Goal: Use online tool/utility: Utilize a website feature to perform a specific function

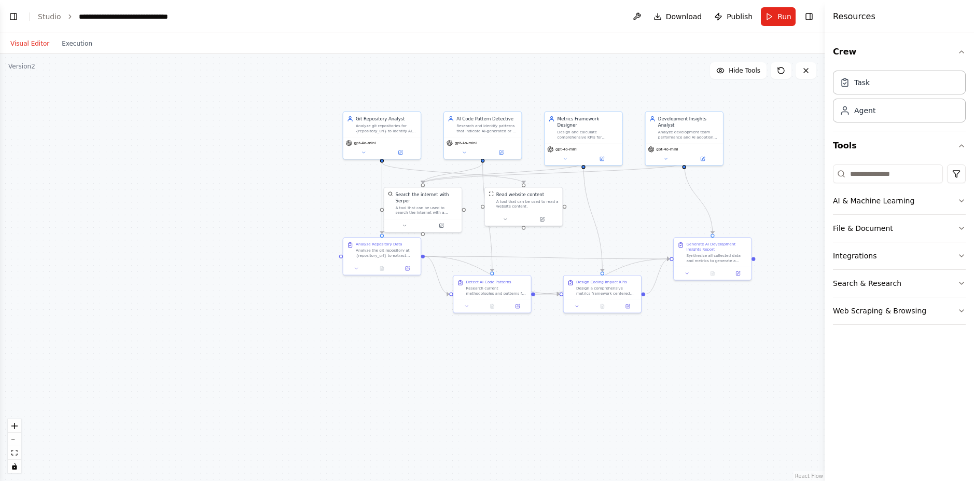
scroll to position [953, 0]
click at [771, 150] on div ".deletable-edge-delete-btn { width: 20px; height: 20px; border: 0px solid #ffff…" at bounding box center [412, 267] width 824 height 427
click at [75, 40] on button "Execution" at bounding box center [76, 43] width 43 height 12
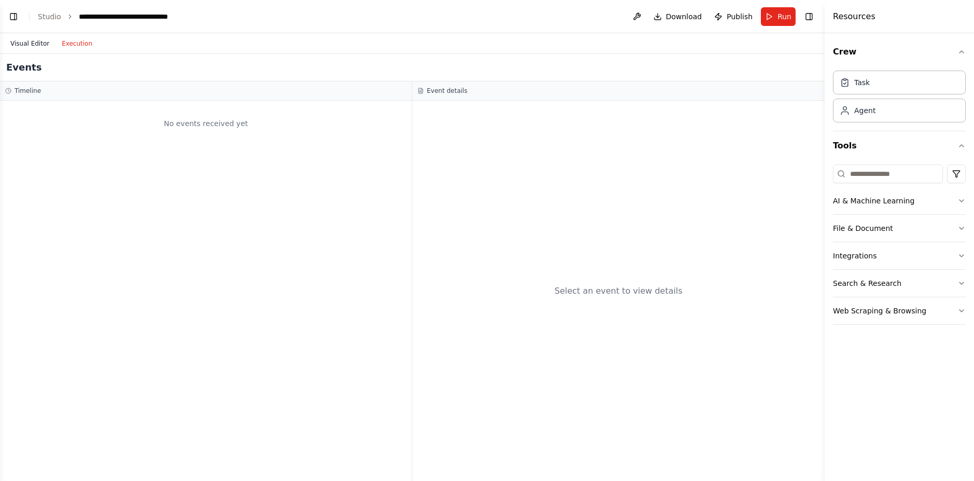
click at [31, 43] on button "Visual Editor" at bounding box center [29, 43] width 51 height 12
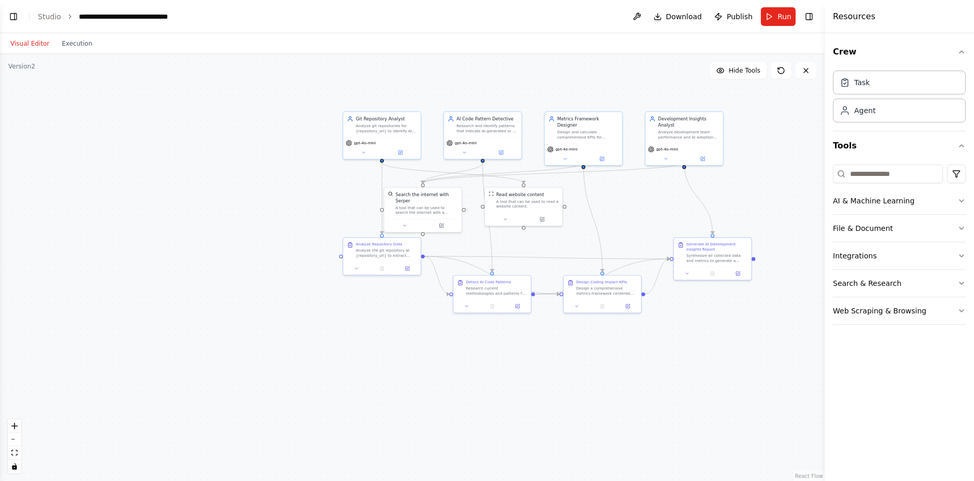
drag, startPoint x: 602, startPoint y: 87, endPoint x: 658, endPoint y: 76, distance: 57.0
click at [658, 76] on div ".deletable-edge-delete-btn { width: 20px; height: 20px; border: 0px solid #ffff…" at bounding box center [412, 267] width 824 height 427
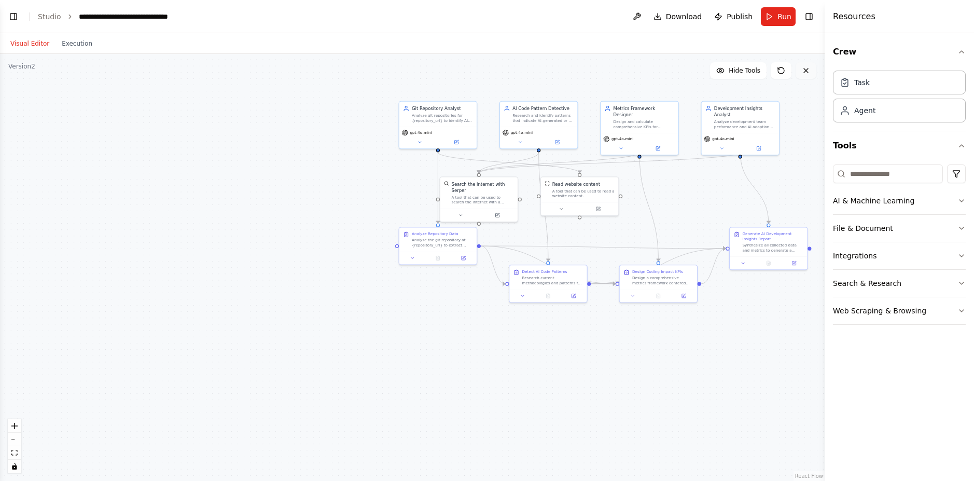
click at [806, 68] on icon at bounding box center [806, 70] width 8 height 8
click at [805, 73] on icon at bounding box center [806, 70] width 8 height 8
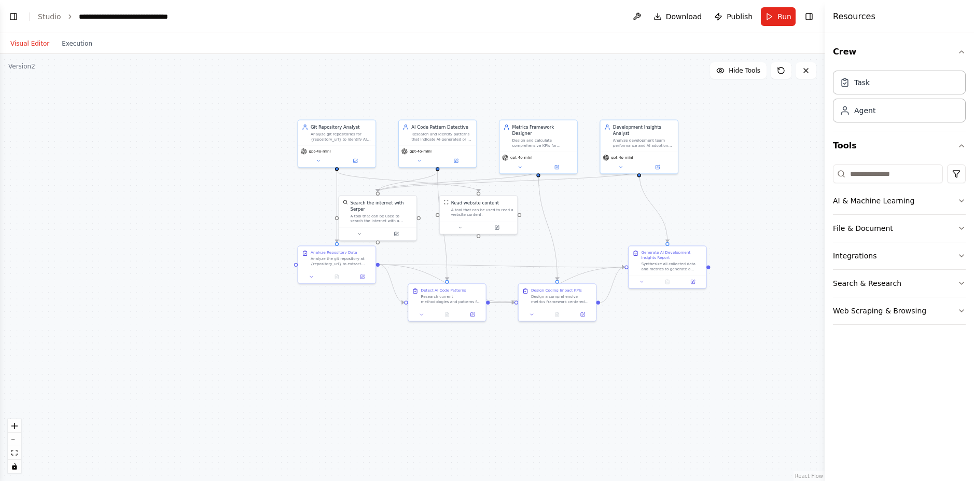
drag, startPoint x: 812, startPoint y: 123, endPoint x: 688, endPoint y: 191, distance: 141.5
click at [683, 186] on div ".deletable-edge-delete-btn { width: 20px; height: 20px; border: 0px solid #ffff…" at bounding box center [412, 267] width 824 height 427
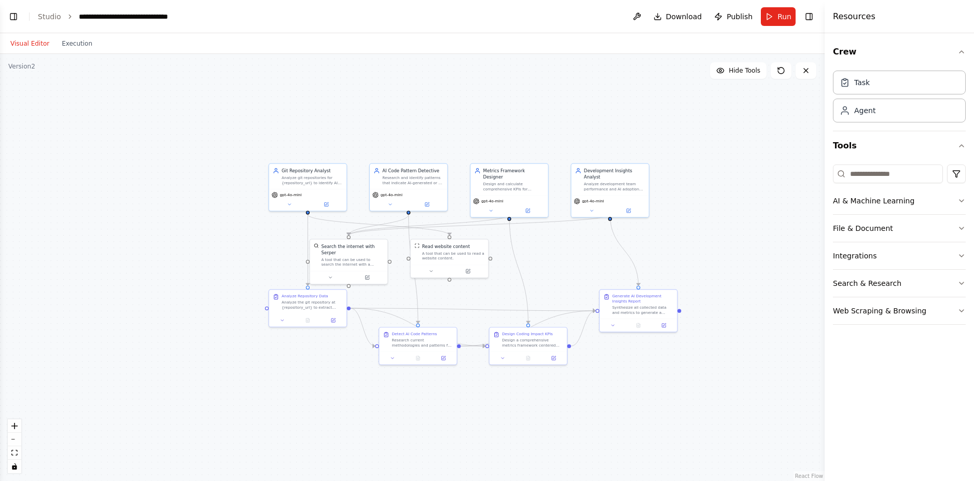
click at [693, 200] on div ".deletable-edge-delete-btn { width: 20px; height: 20px; border: 0px solid #ffff…" at bounding box center [412, 267] width 824 height 427
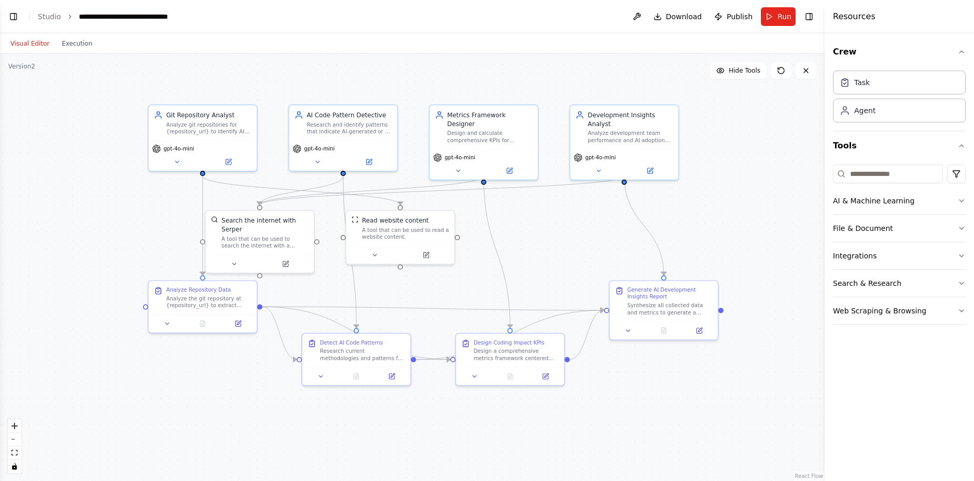
drag, startPoint x: 702, startPoint y: 234, endPoint x: 758, endPoint y: 205, distance: 62.4
click at [758, 205] on div ".deletable-edge-delete-btn { width: 20px; height: 20px; border: 0px solid #ffff…" at bounding box center [412, 267] width 824 height 427
click at [808, 16] on button "Toggle Right Sidebar" at bounding box center [809, 16] width 15 height 15
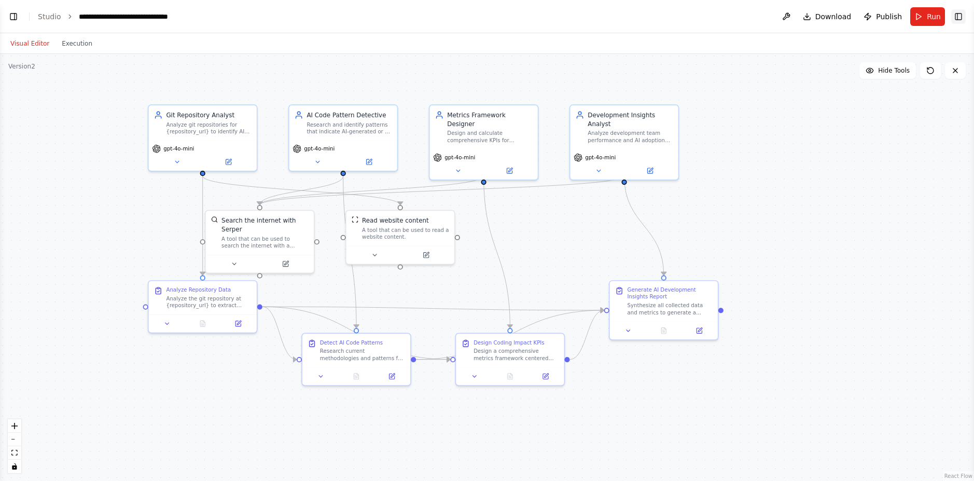
click at [957, 19] on button "Toggle Right Sidebar" at bounding box center [958, 16] width 15 height 15
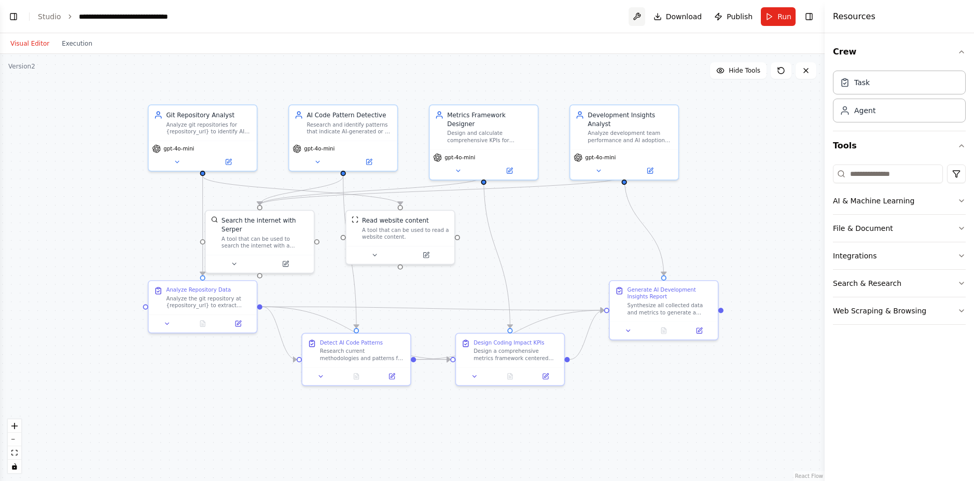
click at [639, 16] on button at bounding box center [636, 16] width 17 height 19
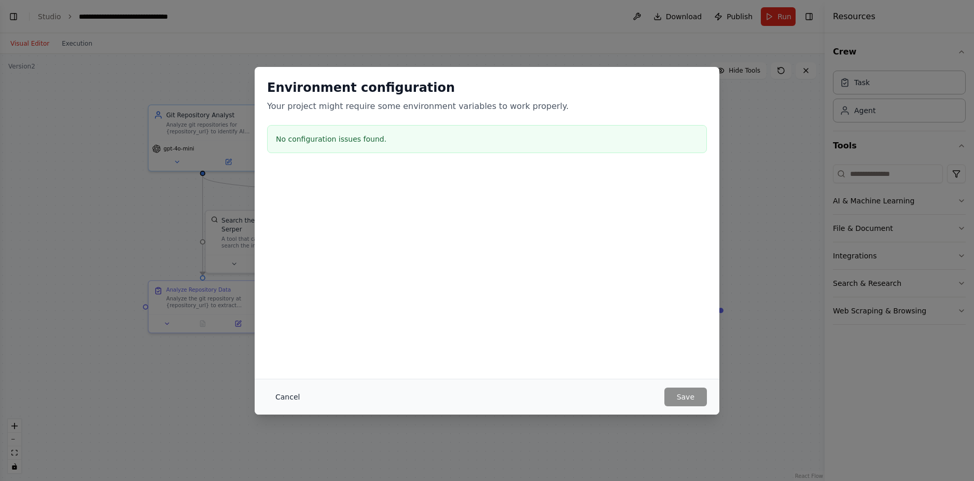
click at [284, 396] on button "Cancel" at bounding box center [287, 396] width 41 height 19
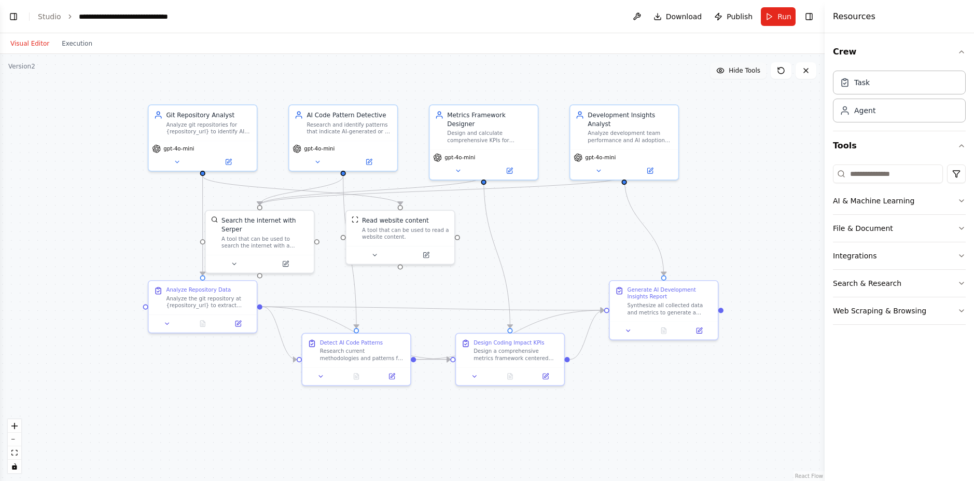
click at [760, 69] on button "Hide Tools" at bounding box center [738, 70] width 57 height 17
click at [760, 69] on button "Show Tools" at bounding box center [736, 70] width 59 height 17
click at [759, 70] on span "Hide Tools" at bounding box center [745, 70] width 32 height 8
click at [759, 70] on span "Show Tools" at bounding box center [743, 70] width 34 height 8
click at [759, 70] on span "Hide Tools" at bounding box center [745, 70] width 32 height 8
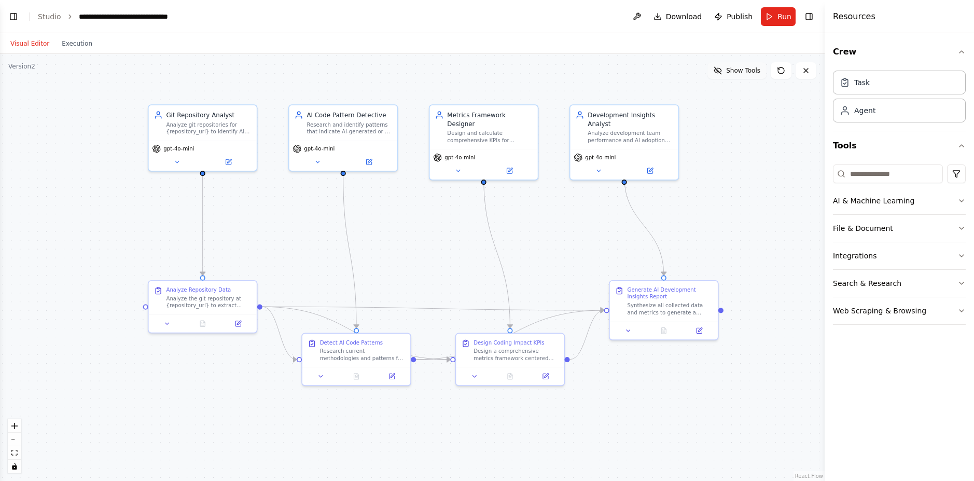
click at [759, 70] on span "Show Tools" at bounding box center [743, 70] width 34 height 8
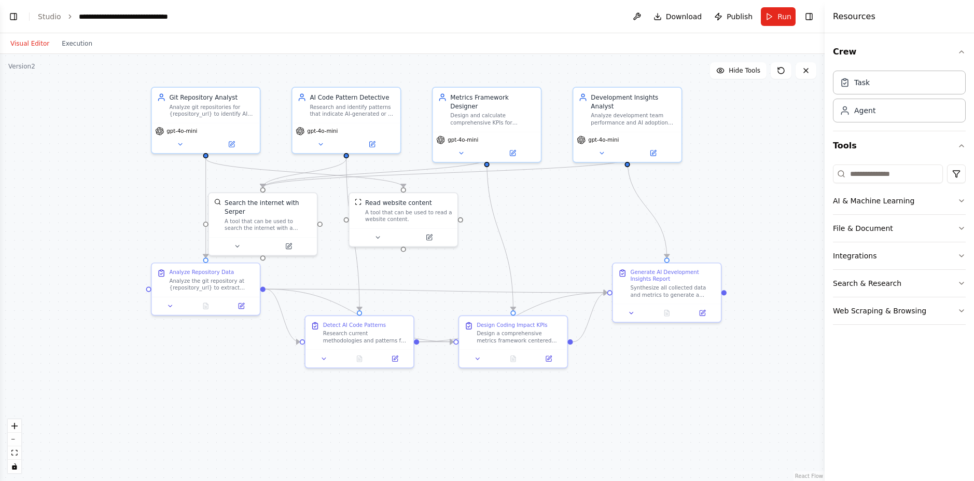
drag, startPoint x: 131, startPoint y: 142, endPoint x: 136, endPoint y: 118, distance: 24.3
click at [136, 118] on div ".deletable-edge-delete-btn { width: 20px; height: 20px; border: 0px solid #ffff…" at bounding box center [412, 267] width 824 height 427
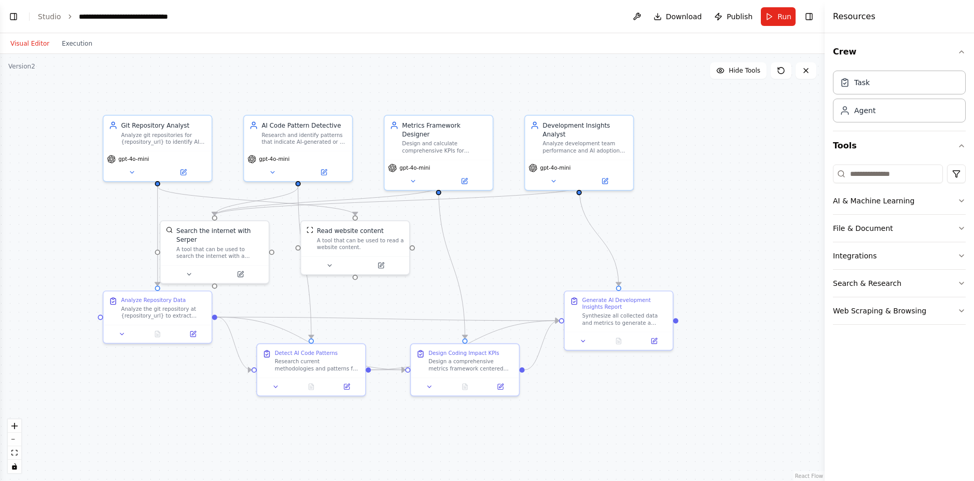
drag, startPoint x: 763, startPoint y: 182, endPoint x: 731, endPoint y: 212, distance: 43.7
click at [730, 212] on div ".deletable-edge-delete-btn { width: 20px; height: 20px; border: 0px solid #ffff…" at bounding box center [412, 267] width 824 height 427
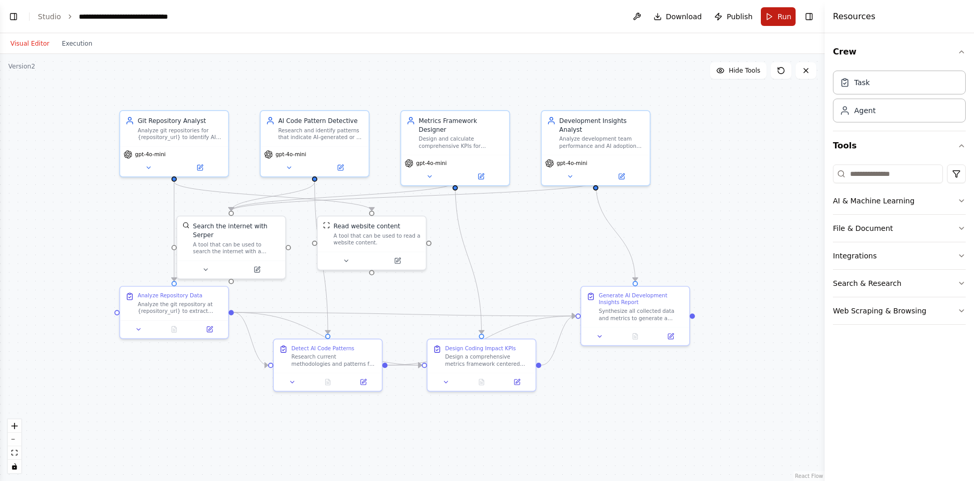
click at [786, 22] on button "Run" at bounding box center [778, 16] width 35 height 19
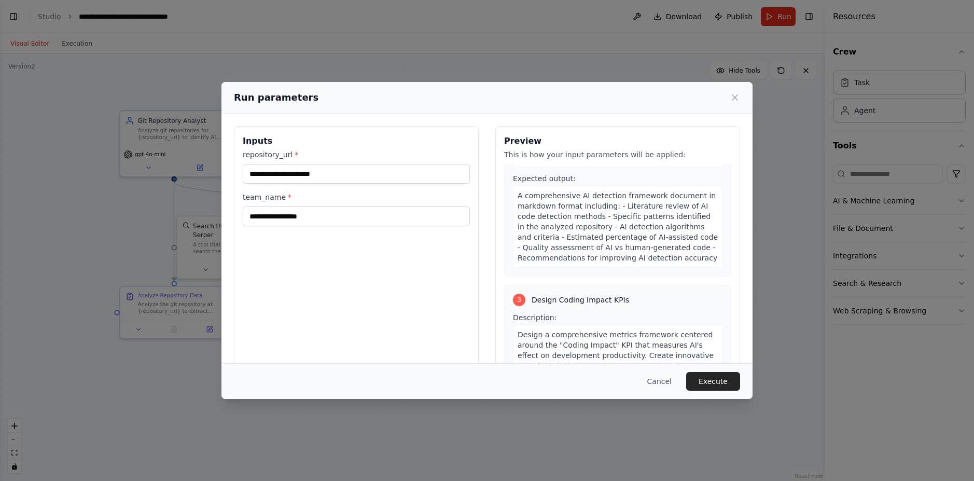
scroll to position [373, 0]
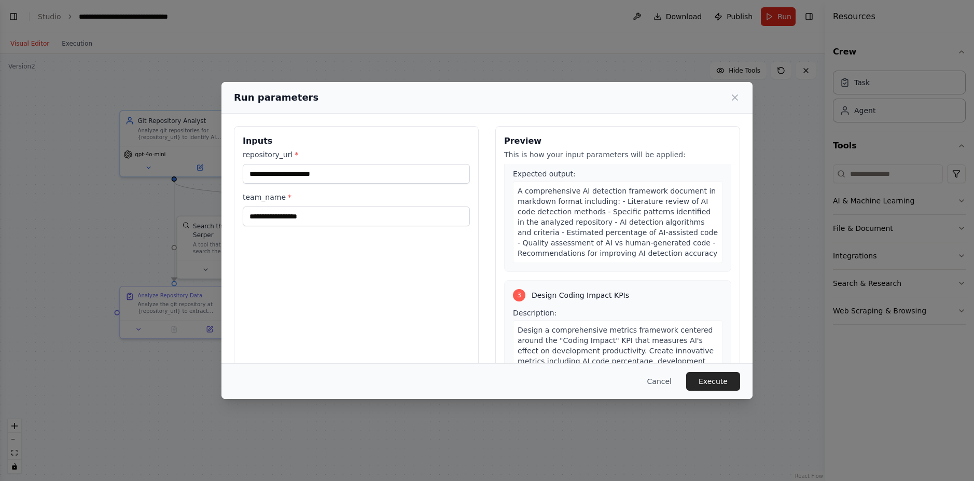
click at [149, 61] on div "Run parameters Inputs repository_url * team_name * Preview This is how your inp…" at bounding box center [487, 240] width 974 height 481
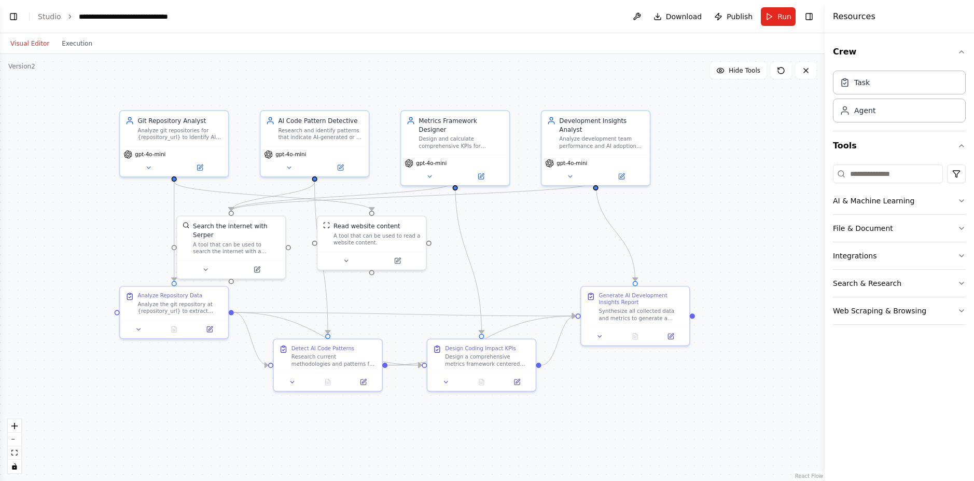
click at [60, 12] on ol "**********" at bounding box center [117, 16] width 158 height 10
click at [12, 18] on button "Toggle Left Sidebar" at bounding box center [13, 16] width 15 height 15
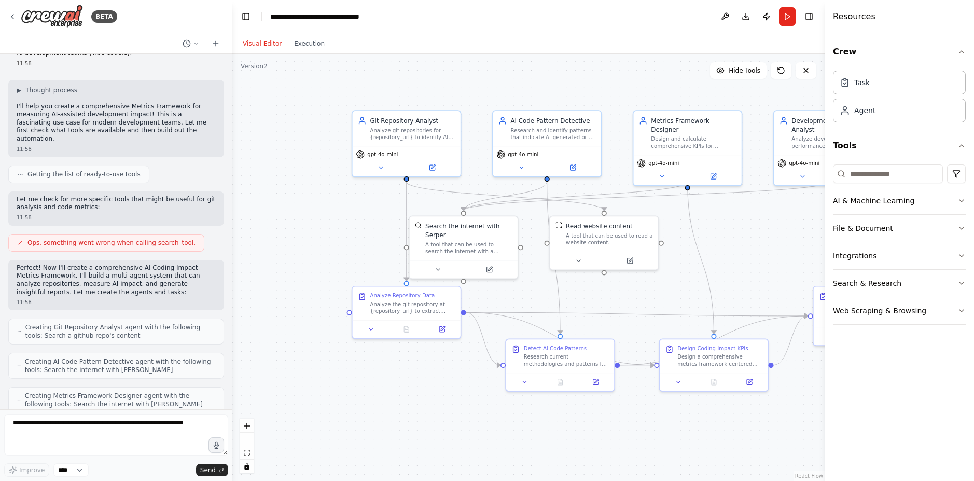
scroll to position [0, 0]
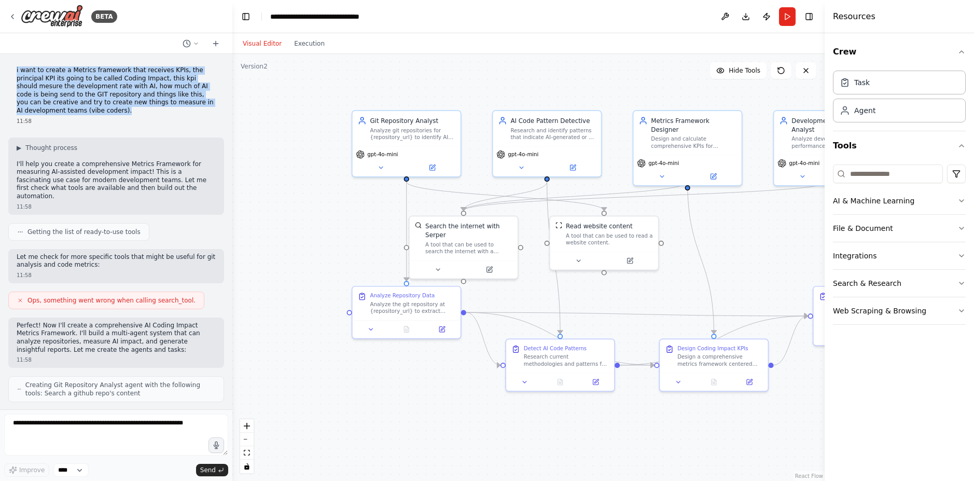
drag, startPoint x: 48, startPoint y: 109, endPoint x: 23, endPoint y: 37, distance: 76.7
click at [5, 53] on div "BETA i want to create a Metrics framework that receives KPIs, the principal KPI…" at bounding box center [116, 240] width 232 height 481
copy p "i want to create a Metrics framework that receives KPIs, the principal KPI its …"
click at [793, 15] on button "Run" at bounding box center [787, 16] width 17 height 19
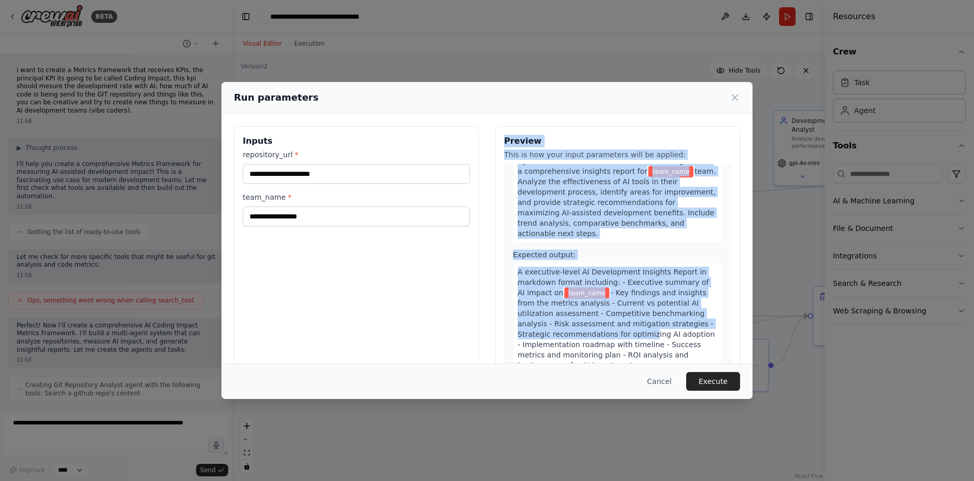
scroll to position [21, 0]
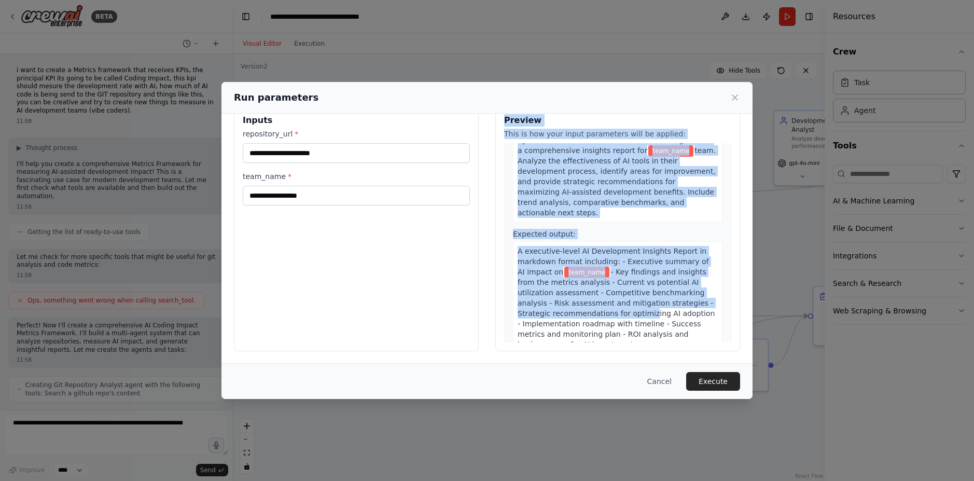
drag, startPoint x: 514, startPoint y: 159, endPoint x: 611, endPoint y: 326, distance: 193.3
click at [611, 326] on div "Preview This is how your input parameters will be applied: 1 Analyze Repository…" at bounding box center [617, 228] width 245 height 246
copy div "Preview This is how your input parameters will be applied: 1 Analyze Repository…"
